Goal: Check status: Check status

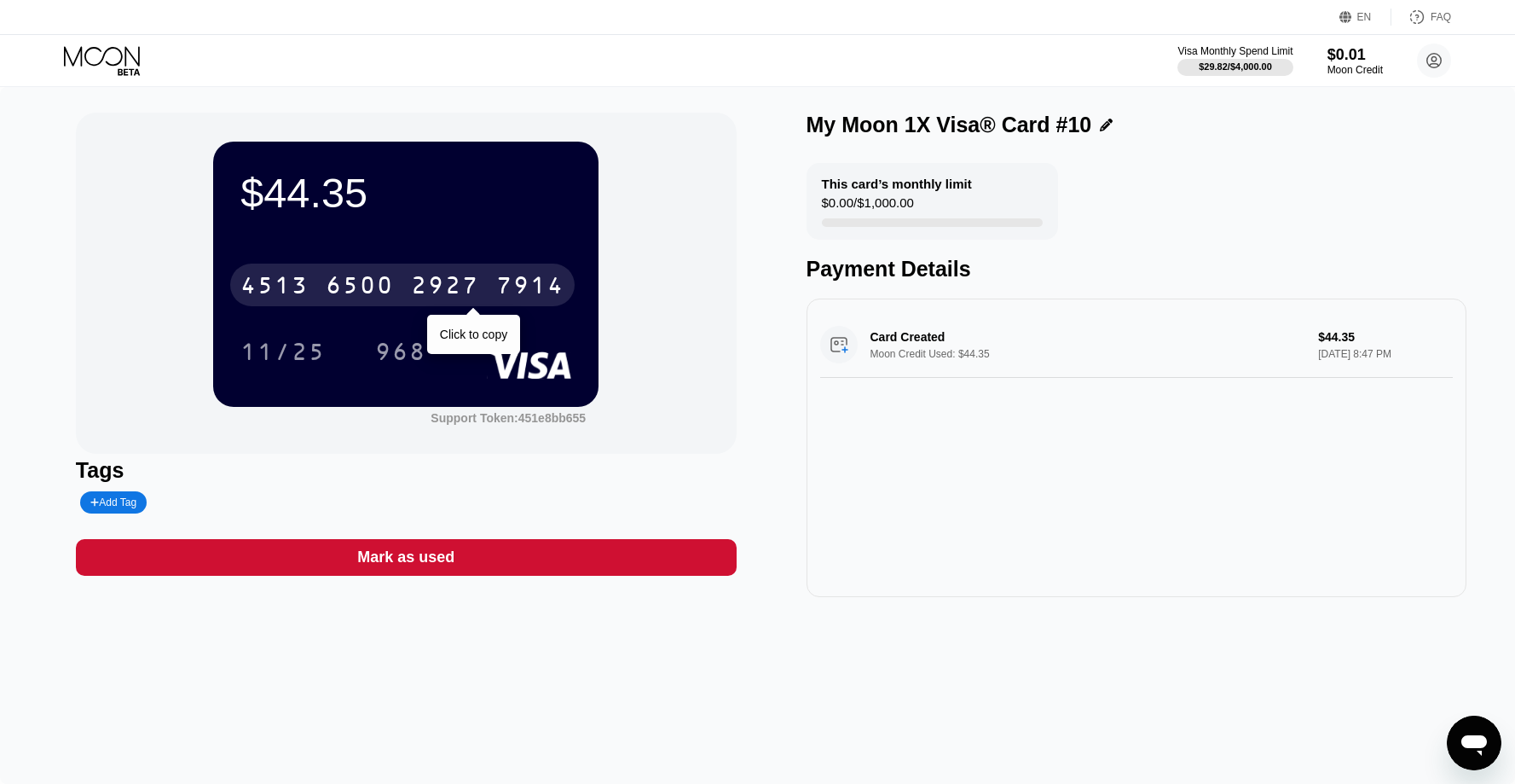
click at [455, 283] on div "2927" at bounding box center [445, 287] width 68 height 27
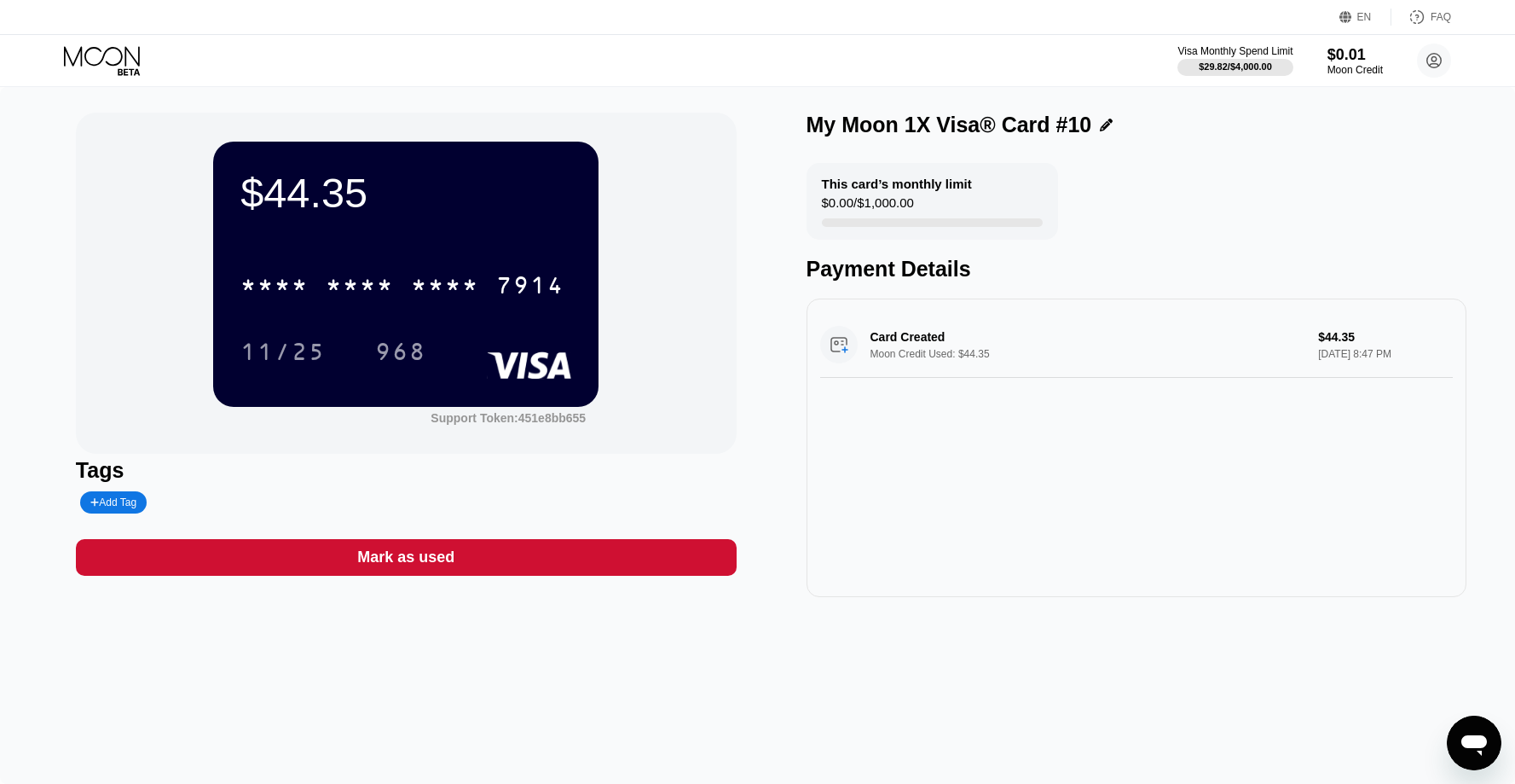
click at [121, 48] on icon at bounding box center [103, 60] width 79 height 30
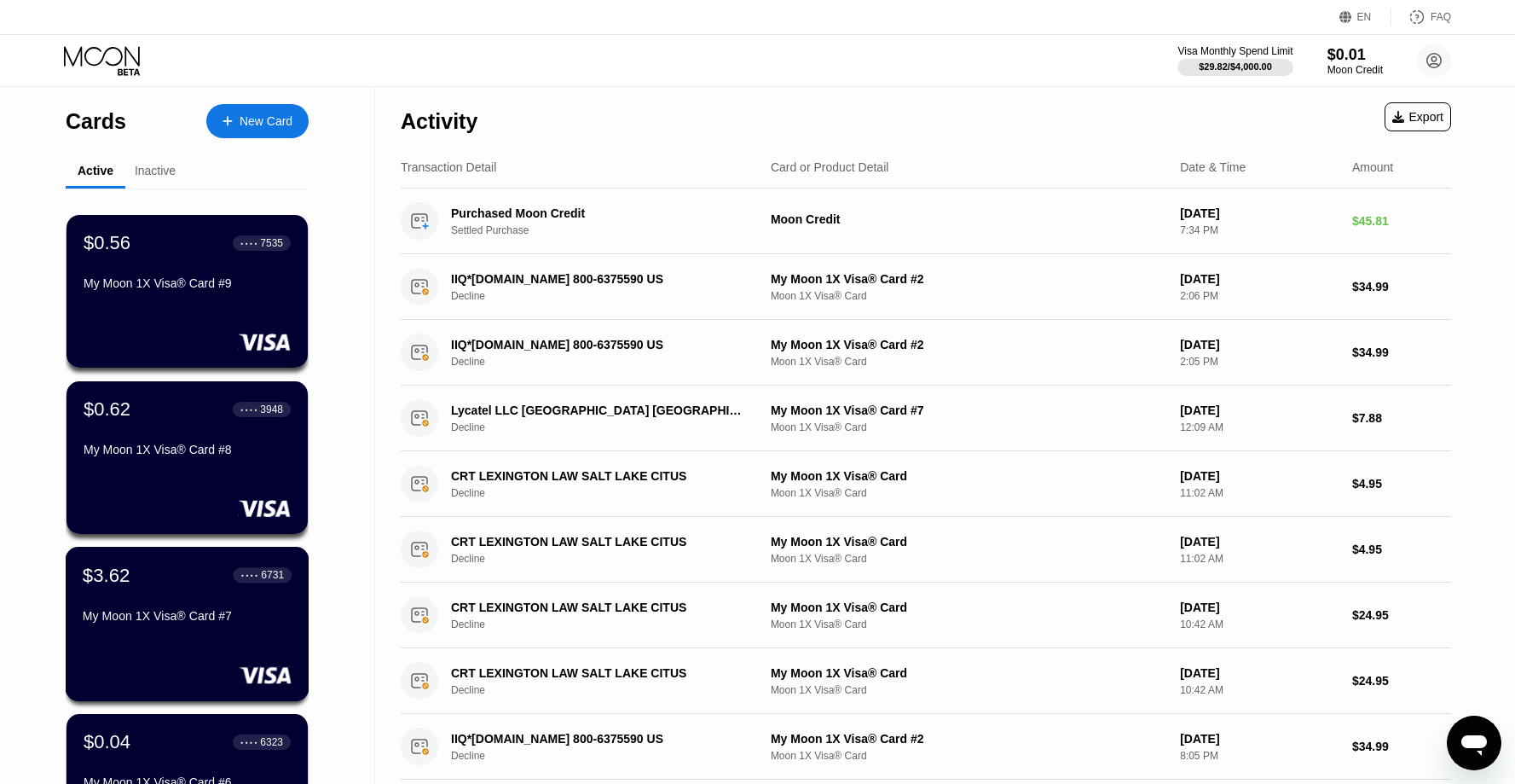
click at [181, 592] on div "$3.62 ● ● ● ● 6731 My Moon 1X Visa® Card #7" at bounding box center [187, 596] width 209 height 66
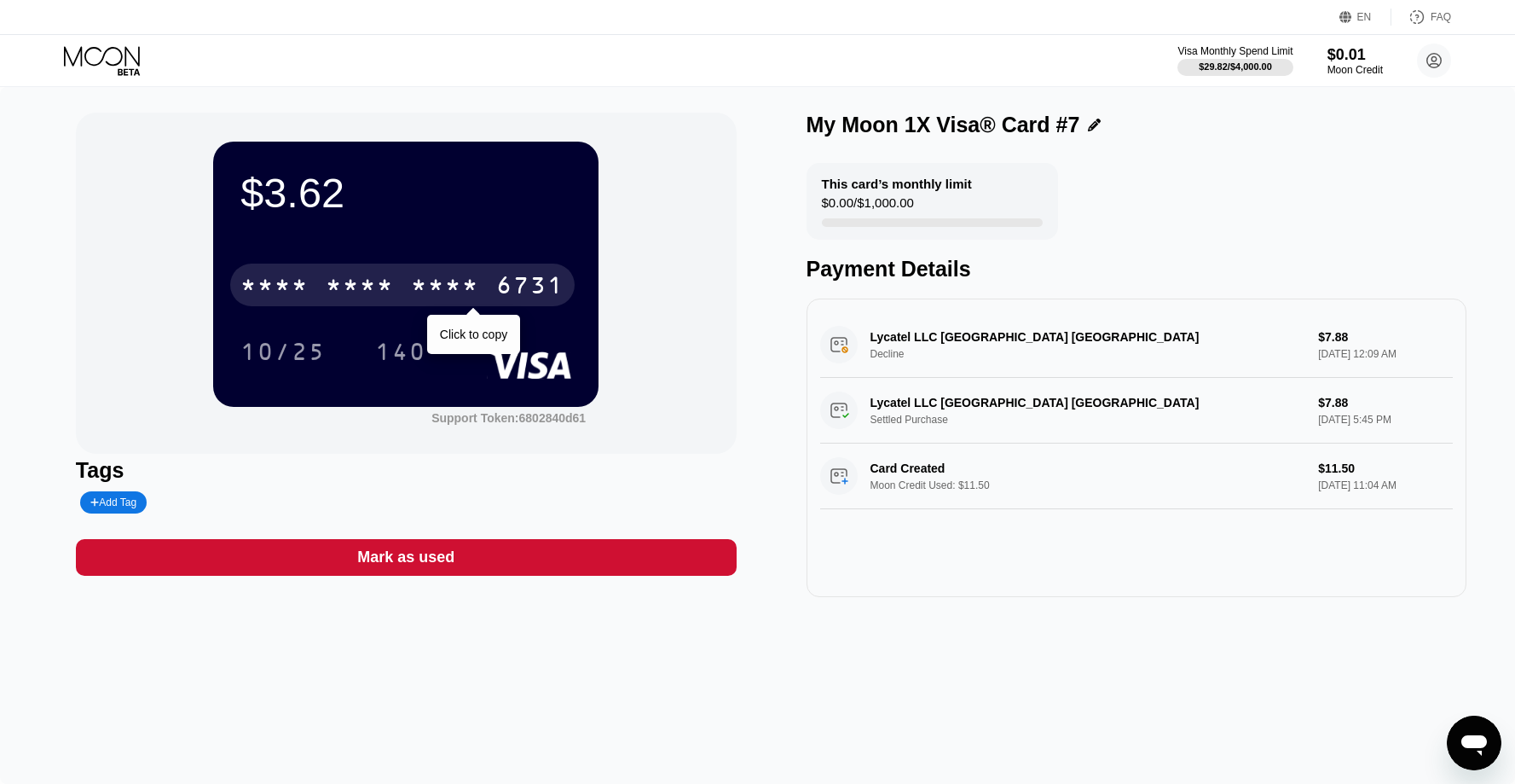
click at [450, 295] on div "* * * *" at bounding box center [445, 287] width 68 height 27
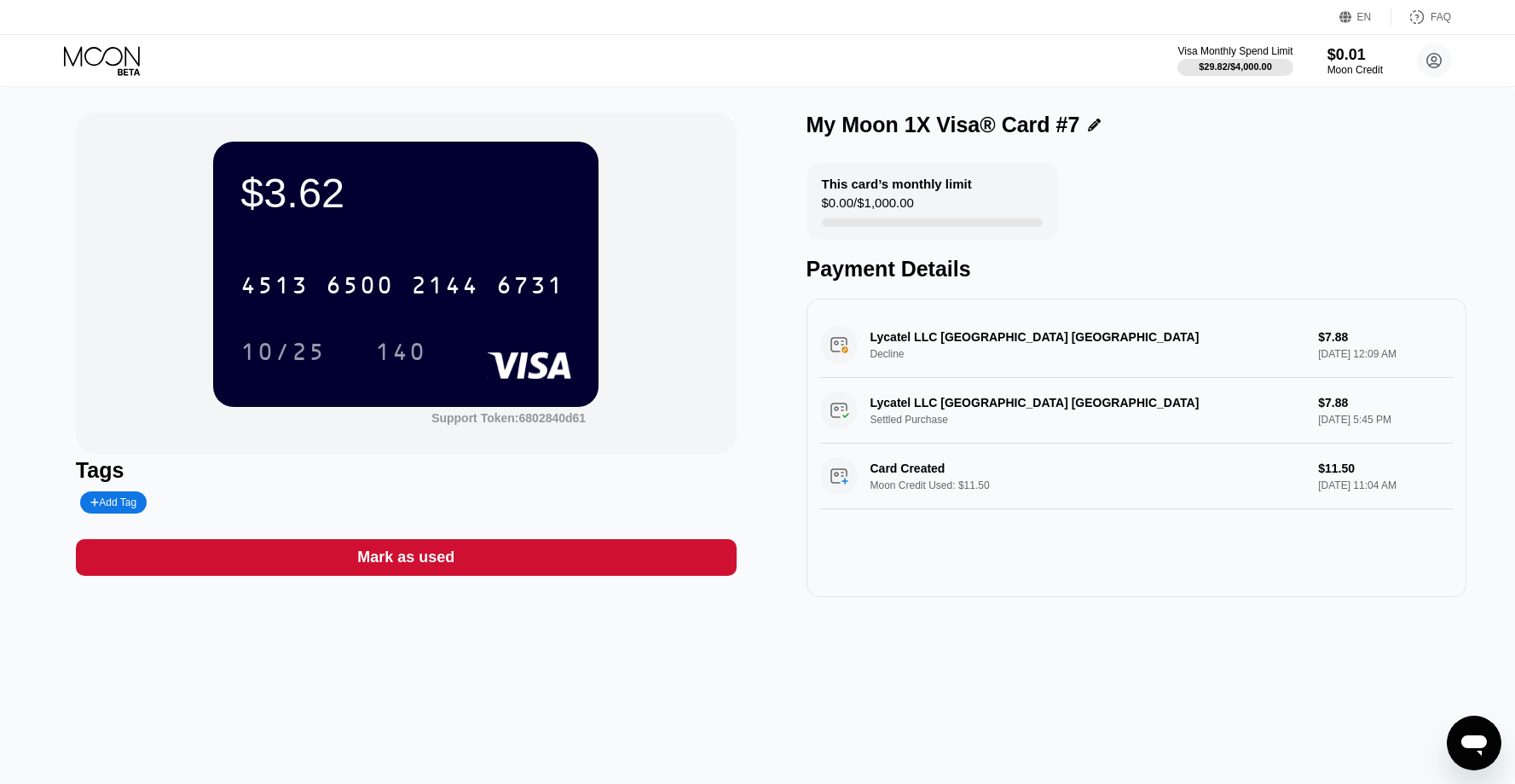
click at [101, 58] on icon at bounding box center [103, 60] width 79 height 30
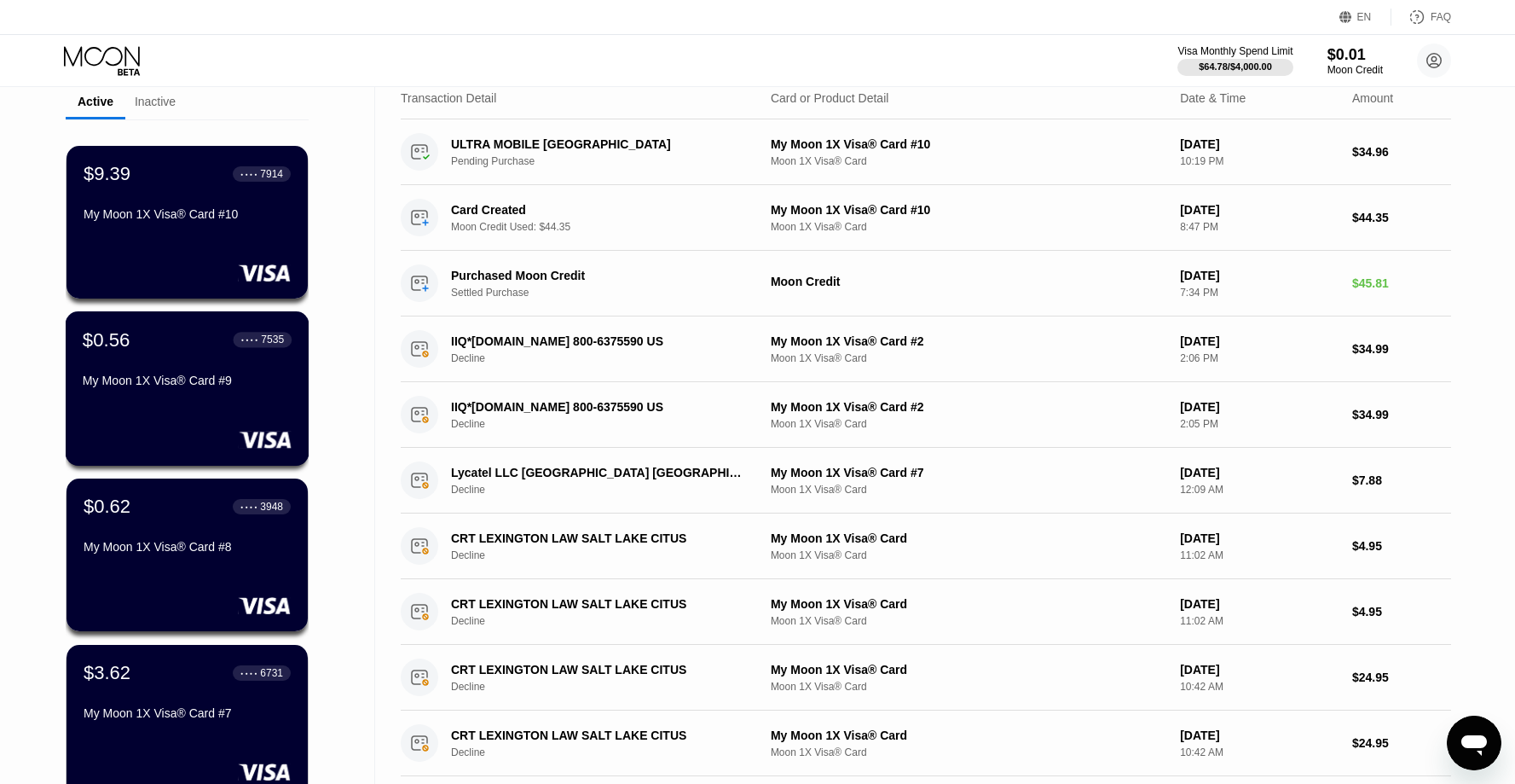
scroll to position [64, 0]
